Goal: Find specific page/section: Find specific page/section

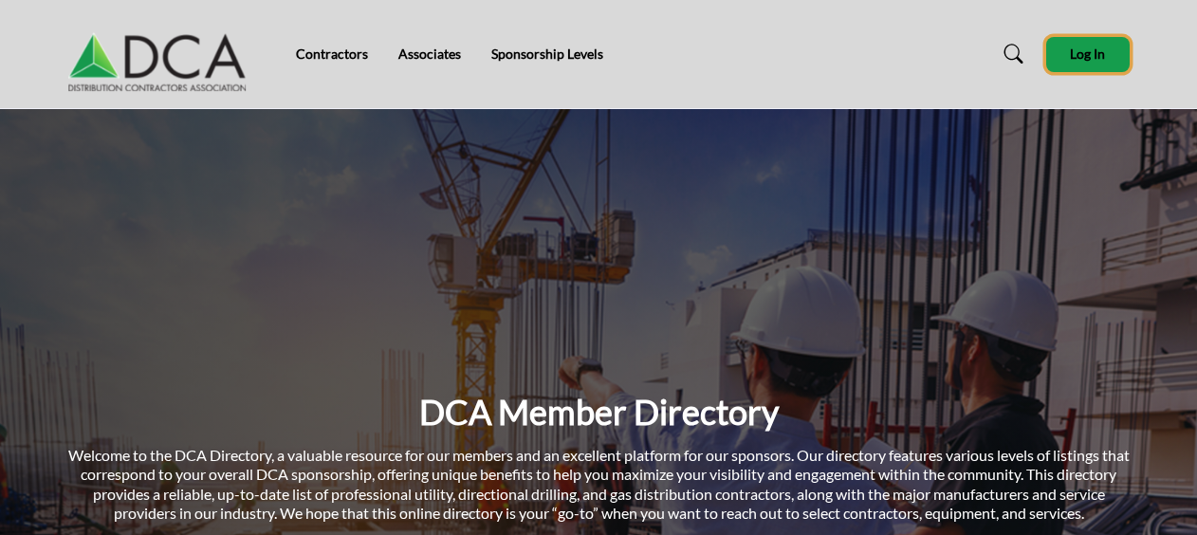
click at [1078, 44] on button "Log In" at bounding box center [1087, 54] width 83 height 35
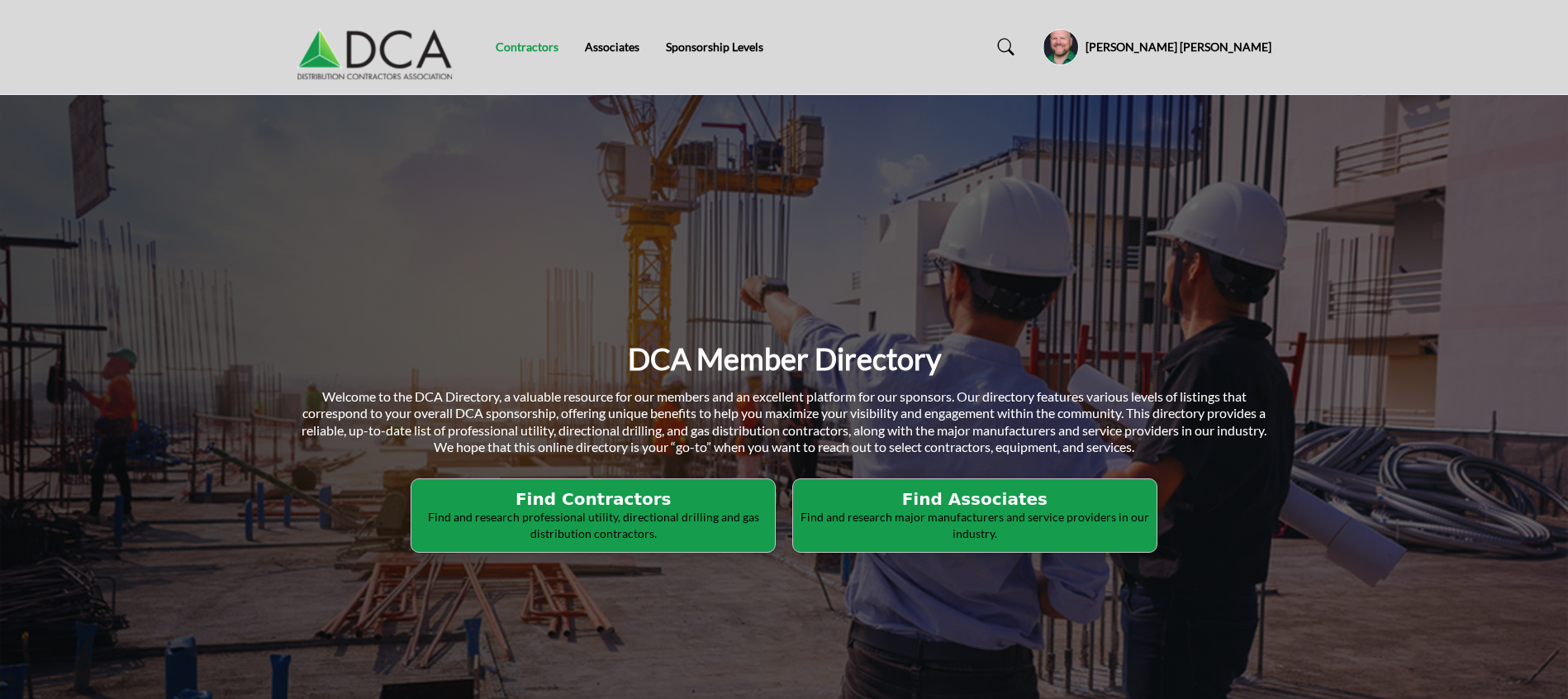
click at [519, 49] on link "Contractors" at bounding box center [527, 47] width 63 height 14
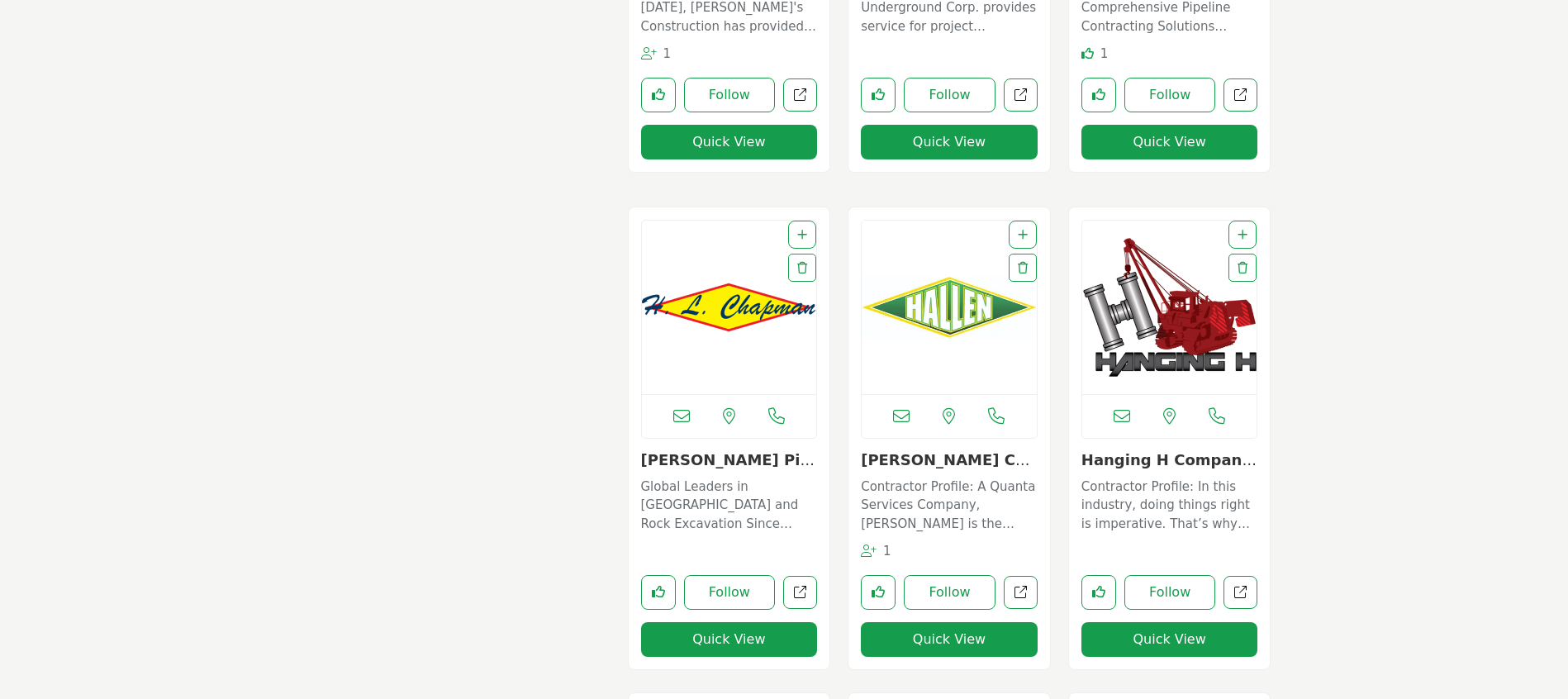
scroll to position [3844, 0]
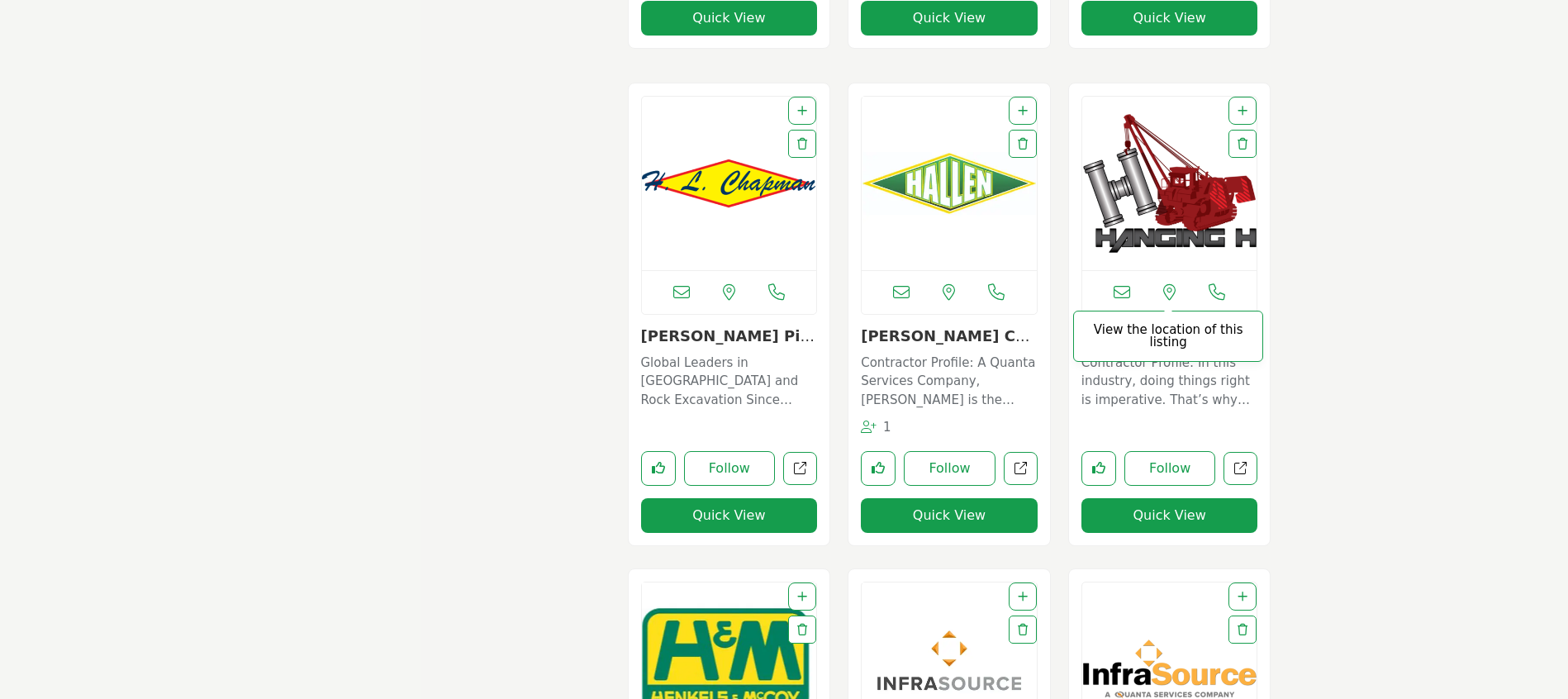
click at [1170, 289] on icon at bounding box center [1170, 292] width 12 height 17
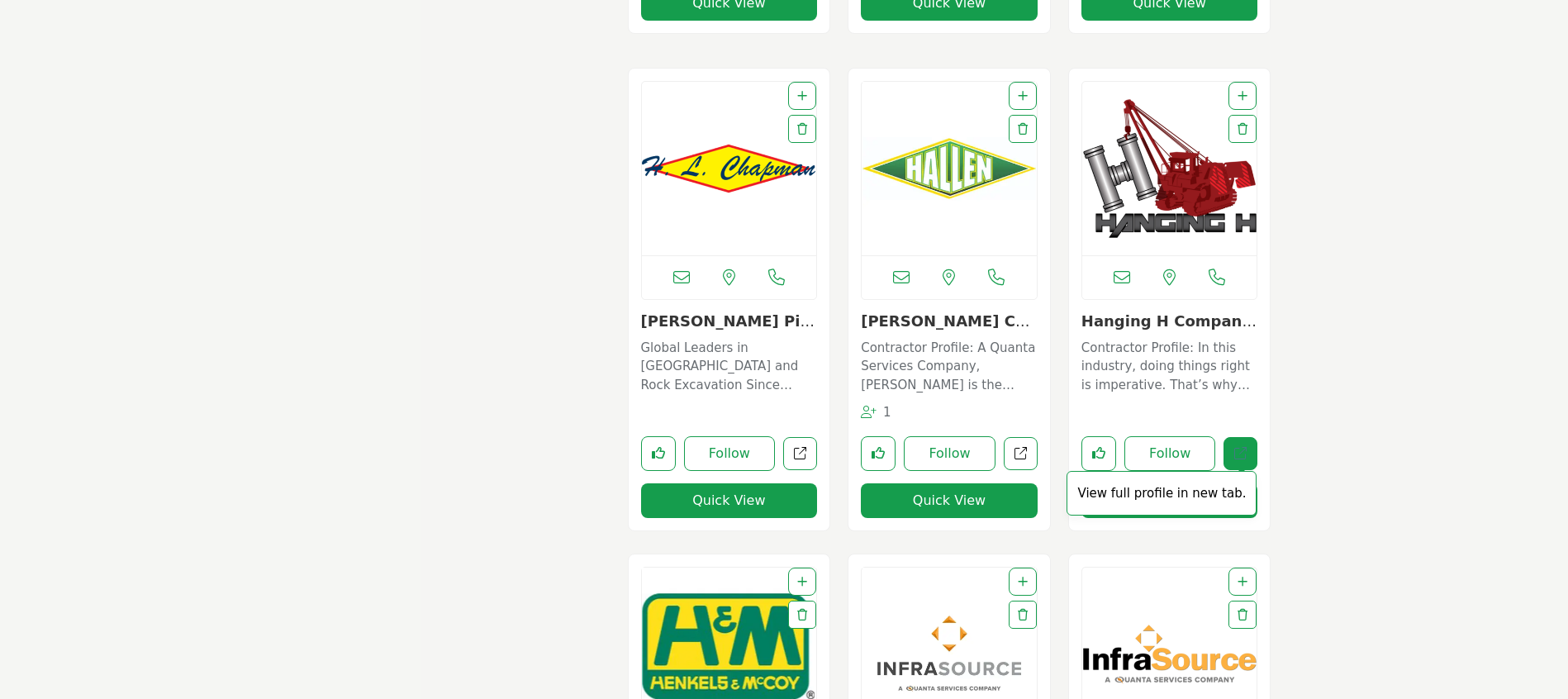
scroll to position [3968, 0]
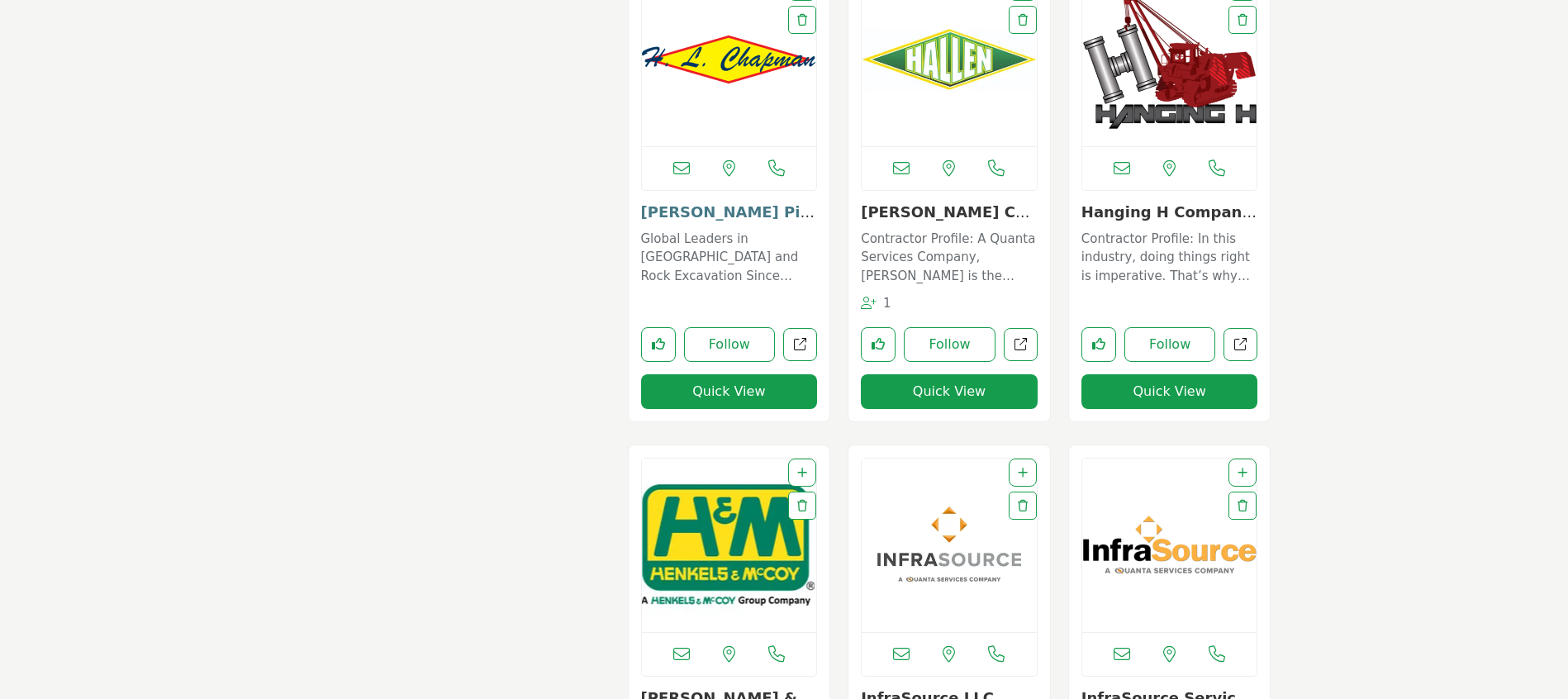
click at [710, 213] on link "H.L. Chapman Pipelin..." at bounding box center [727, 221] width 173 height 36
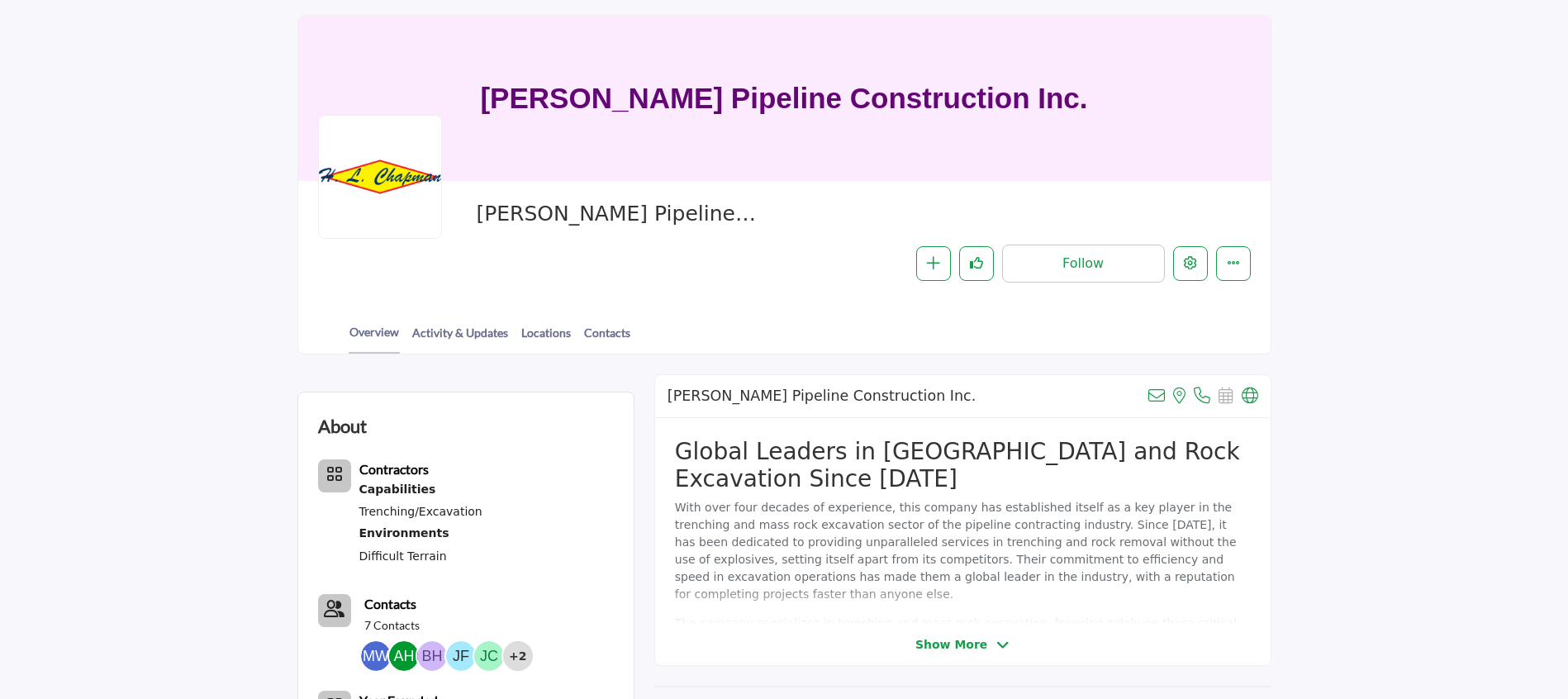
scroll to position [248, 0]
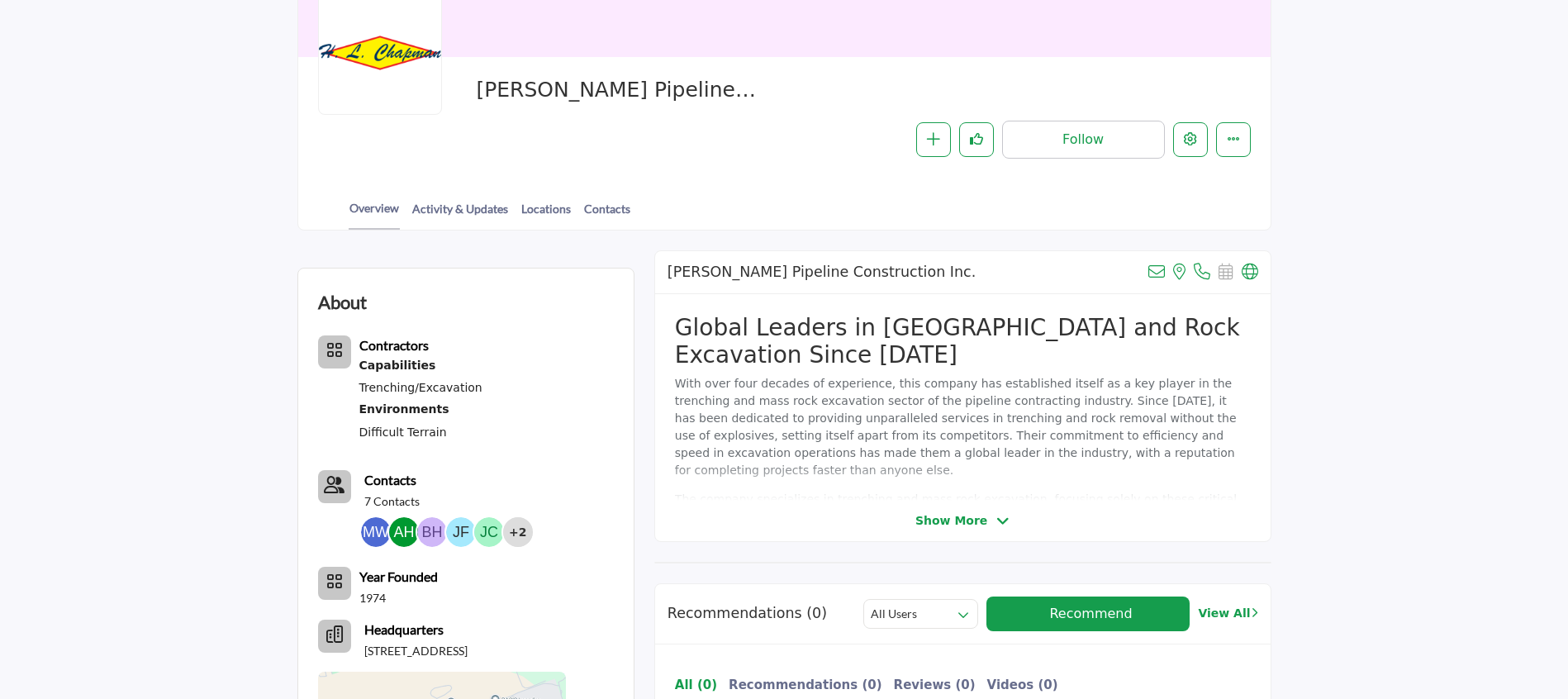
click at [988, 516] on span "Show More" at bounding box center [963, 521] width 94 height 17
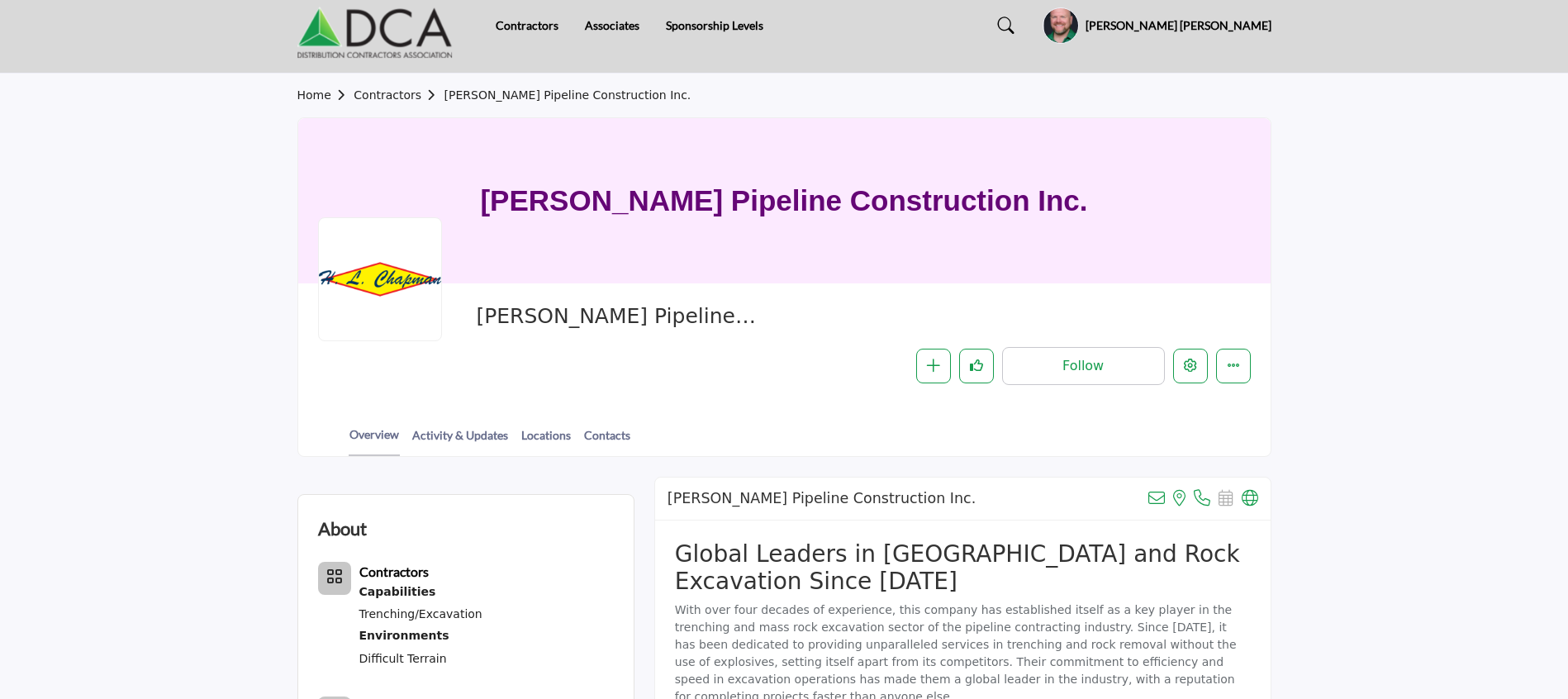
scroll to position [0, 0]
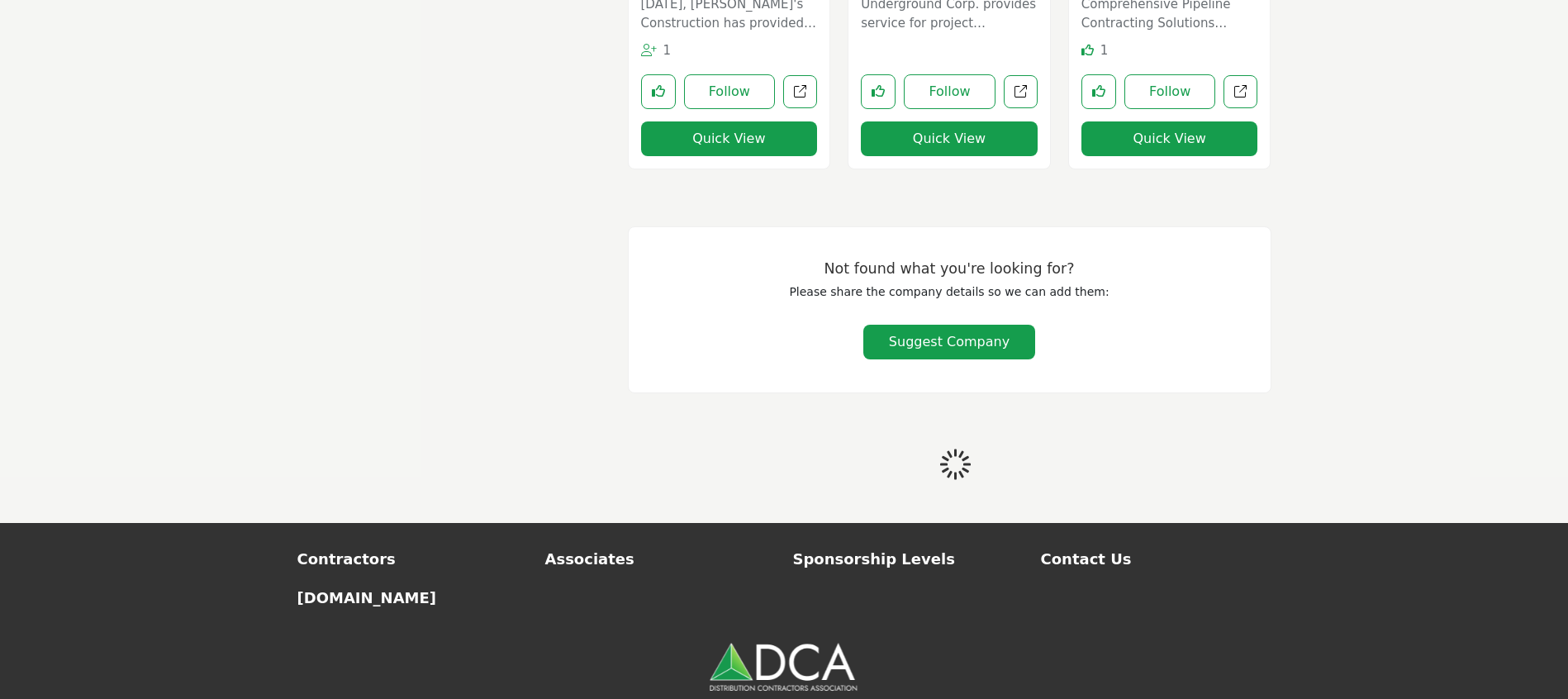
scroll to position [3723, 0]
